Goal: Information Seeking & Learning: Learn about a topic

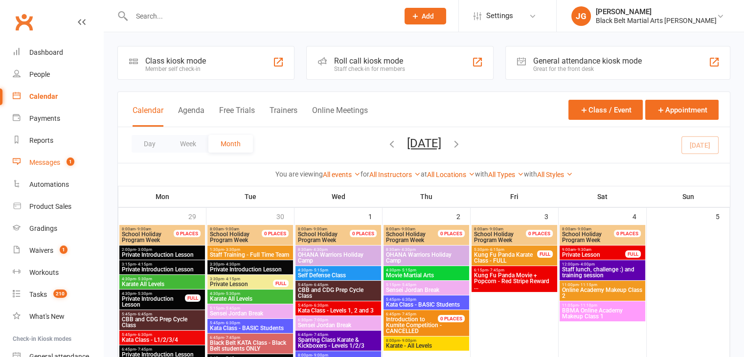
click at [50, 158] on div "Messages" at bounding box center [44, 162] width 31 height 8
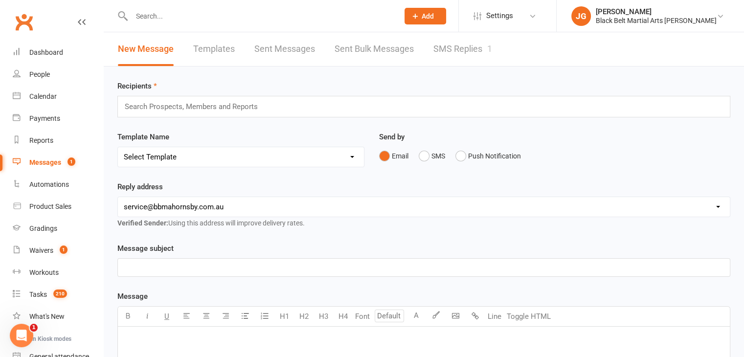
click at [446, 57] on link "SMS Replies 1" at bounding box center [462, 49] width 59 height 34
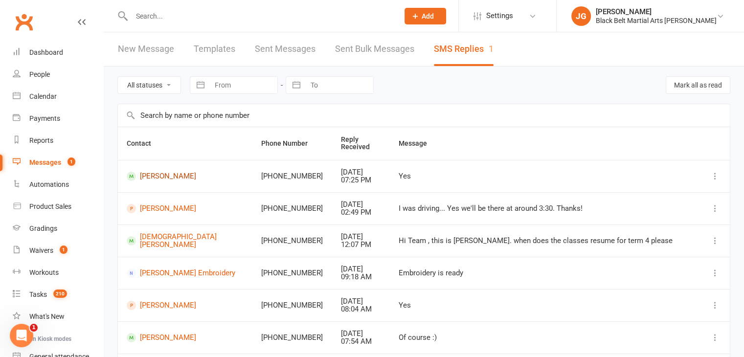
click at [170, 173] on link "[PERSON_NAME]" at bounding box center [185, 176] width 117 height 9
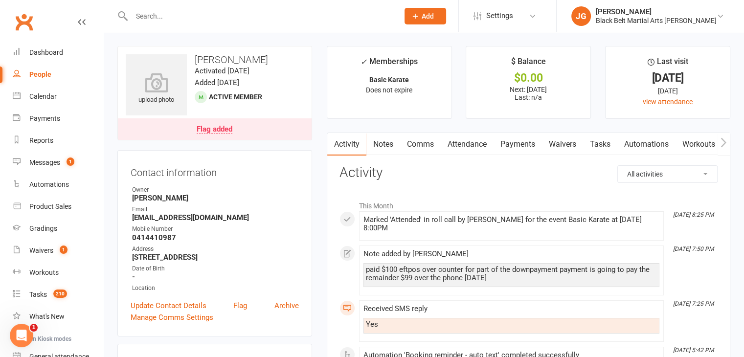
click at [378, 140] on link "Notes" at bounding box center [383, 144] width 34 height 22
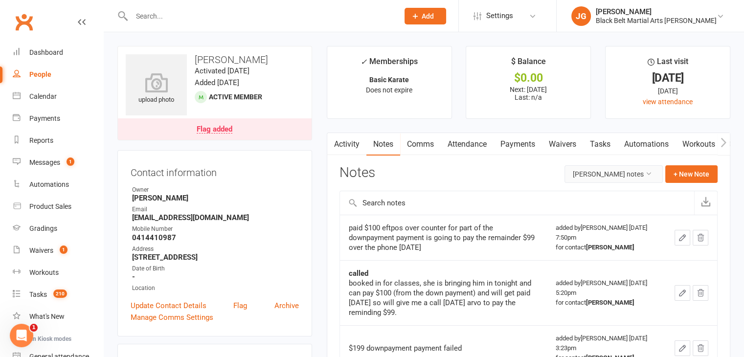
click at [634, 171] on button "[PERSON_NAME] notes" at bounding box center [613, 174] width 98 height 18
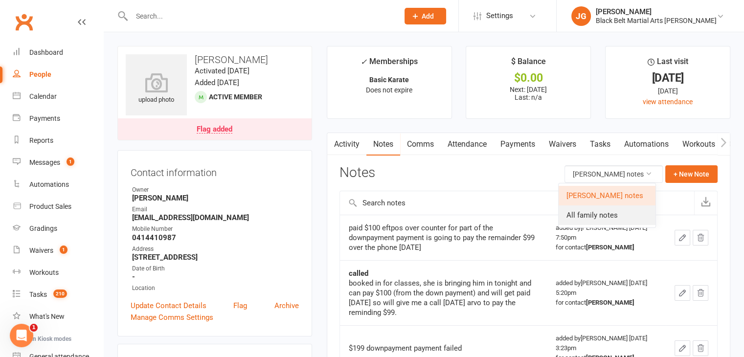
click at [612, 214] on link "All family notes" at bounding box center [607, 215] width 97 height 20
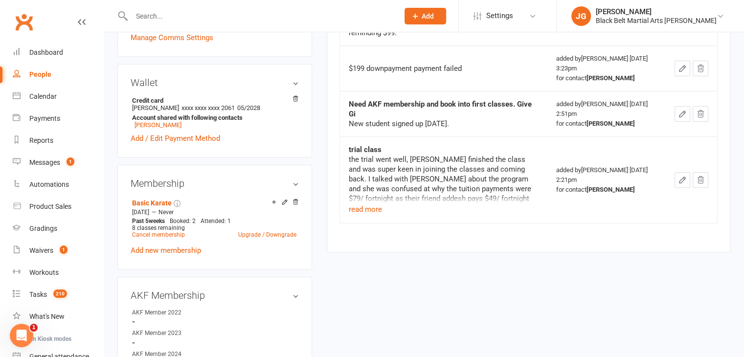
scroll to position [283, 0]
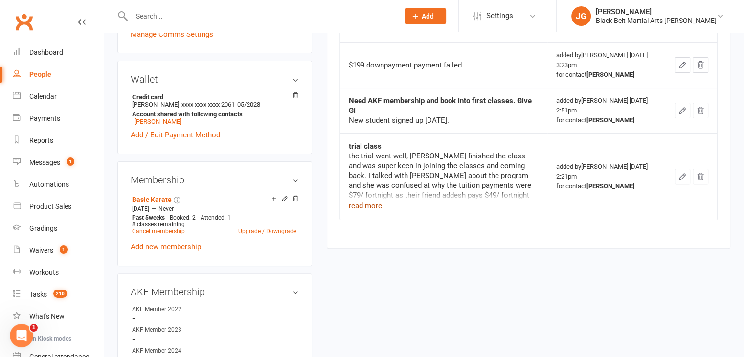
click at [363, 200] on button "read more" at bounding box center [365, 206] width 33 height 12
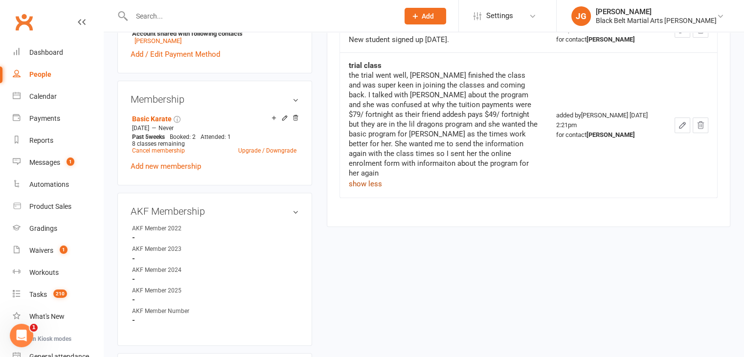
scroll to position [363, 0]
click at [36, 159] on div "Messages" at bounding box center [44, 162] width 31 height 8
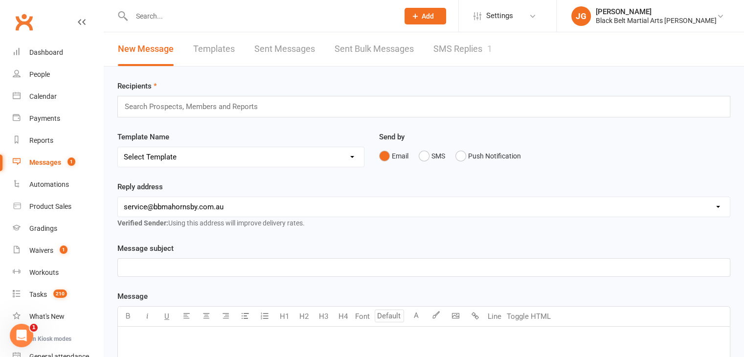
click at [478, 65] on link "SMS Replies 1" at bounding box center [462, 49] width 59 height 34
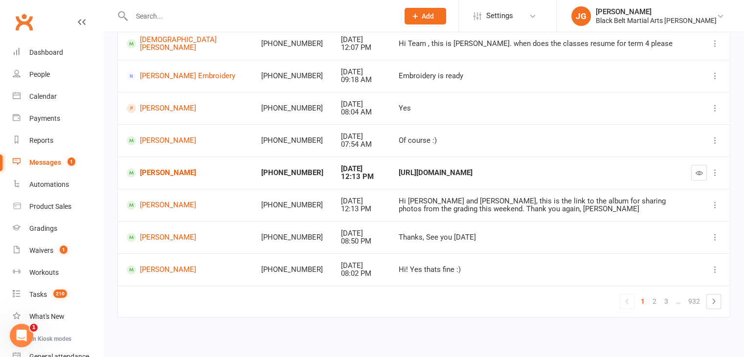
scroll to position [197, 0]
click at [31, 144] on link "Reports" at bounding box center [58, 141] width 90 height 22
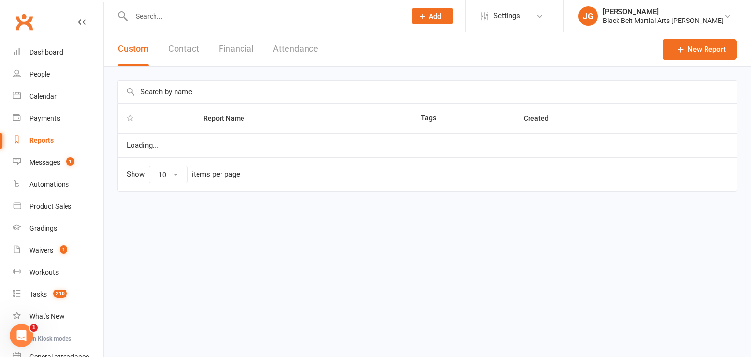
click at [196, 43] on button "Contact" at bounding box center [183, 49] width 31 height 34
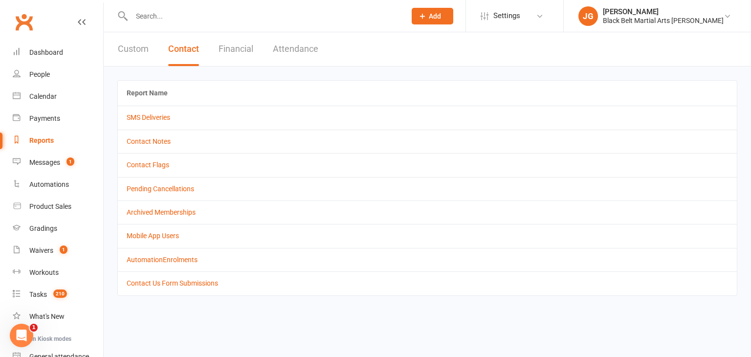
click at [154, 136] on td "Contact Notes" at bounding box center [427, 141] width 619 height 23
click at [154, 140] on link "Contact Notes" at bounding box center [149, 141] width 44 height 8
